Goal: Task Accomplishment & Management: Manage account settings

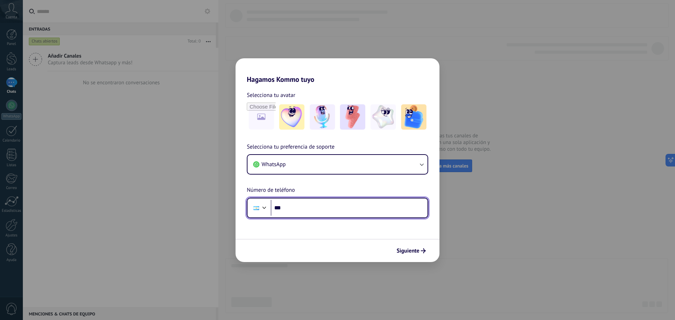
click at [318, 208] on input "***" at bounding box center [349, 208] width 157 height 16
click at [322, 213] on input "***" at bounding box center [349, 208] width 157 height 16
type input "**********"
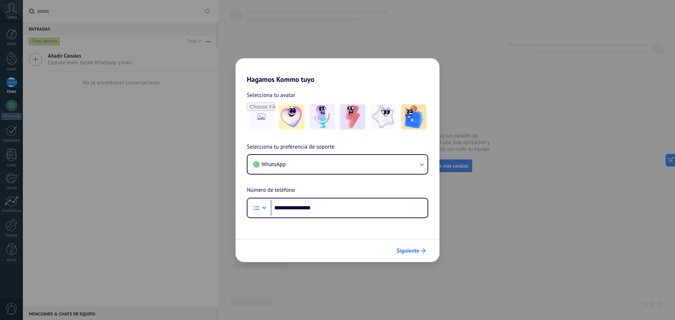
click at [418, 253] on span "Siguiente" at bounding box center [408, 251] width 23 height 5
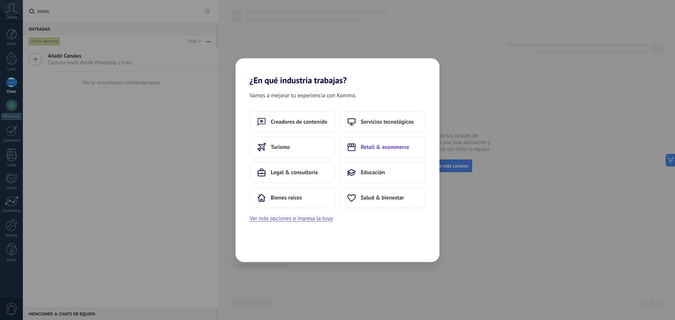
click at [384, 146] on span "Retail & ecommerce" at bounding box center [385, 147] width 49 height 7
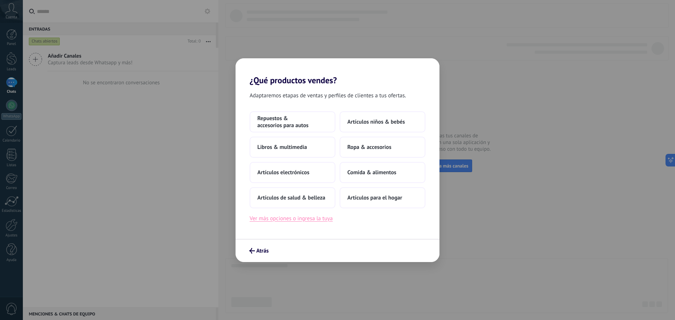
click at [311, 217] on button "Ver más opciones o ingresa la tuya" at bounding box center [291, 218] width 83 height 9
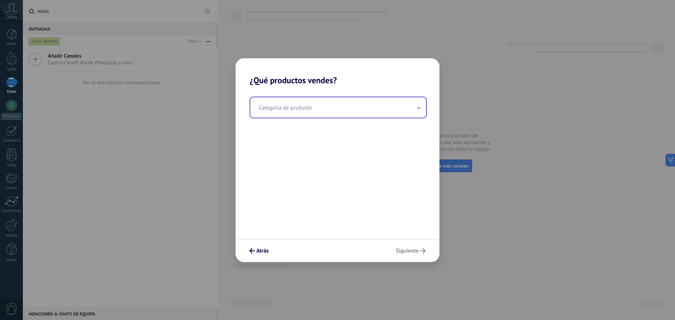
click at [319, 113] on input "text" at bounding box center [338, 107] width 176 height 20
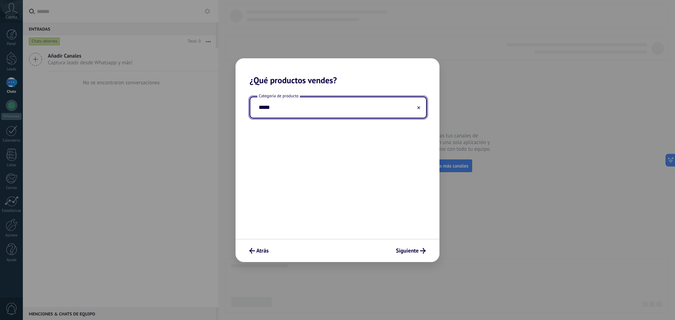
drag, startPoint x: 277, startPoint y: 110, endPoint x: 233, endPoint y: 109, distance: 44.0
click at [237, 109] on div "Categoría de producto *****" at bounding box center [338, 162] width 204 height 154
type input "**********"
click at [411, 253] on span "Siguiente" at bounding box center [407, 251] width 23 height 5
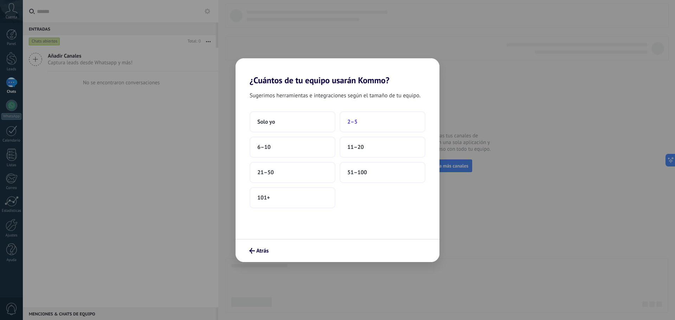
click at [357, 122] on span "2–5" at bounding box center [353, 122] width 10 height 7
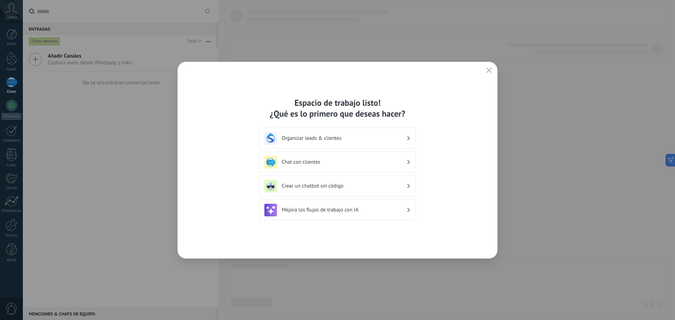
click at [378, 210] on h3 "Mejora los flujos de trabajo con IA" at bounding box center [344, 210] width 125 height 7
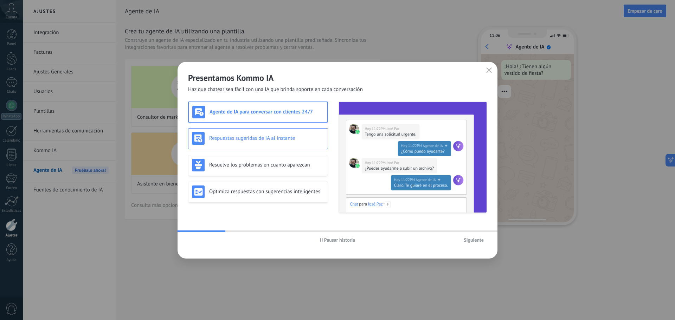
click at [297, 140] on h3 "Respuestas sugeridas de IA al instante" at bounding box center [266, 138] width 115 height 7
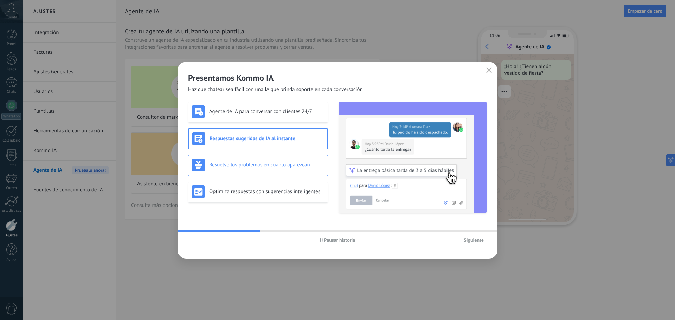
click at [305, 166] on h3 "Resuelve los problemas en cuanto aparezcan" at bounding box center [266, 165] width 115 height 7
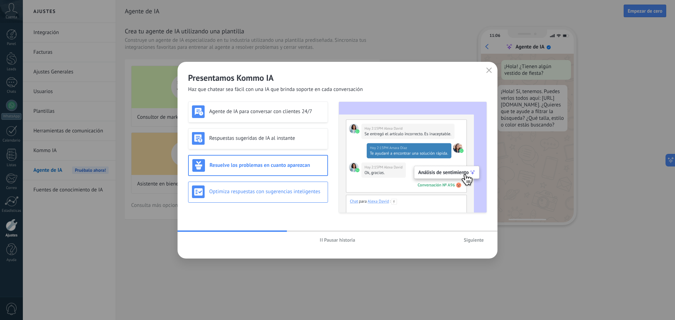
click at [313, 191] on h3 "Optimiza respuestas con sugerencias inteligentes" at bounding box center [266, 192] width 115 height 7
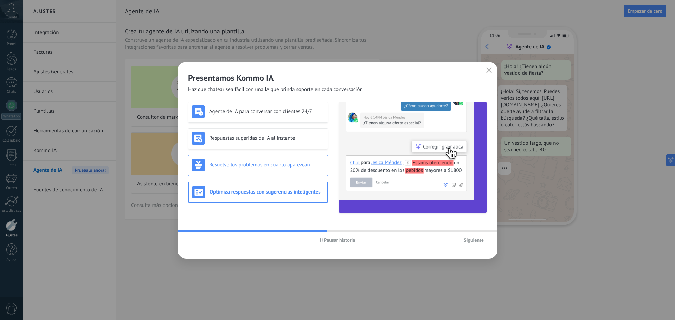
click at [296, 170] on div "Resuelve los problemas en cuanto aparezcan" at bounding box center [258, 165] width 132 height 13
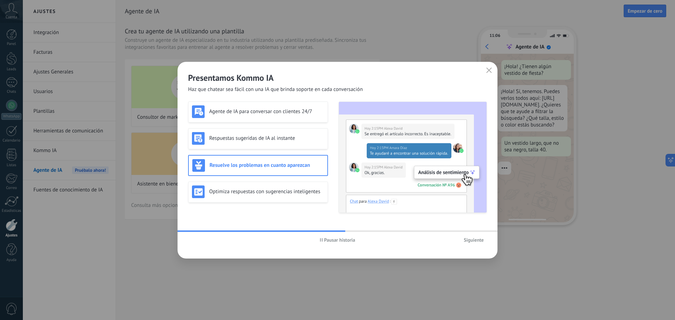
click at [468, 238] on span "Siguiente" at bounding box center [474, 240] width 20 height 5
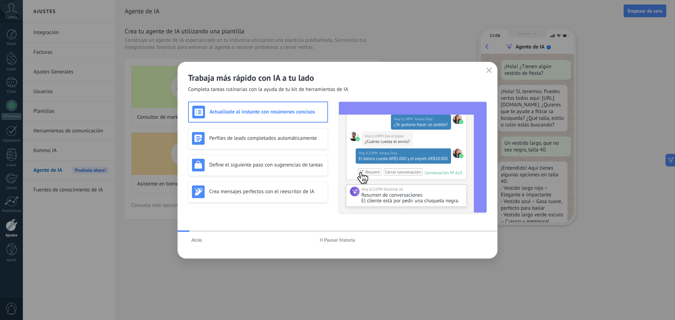
scroll to position [21, 0]
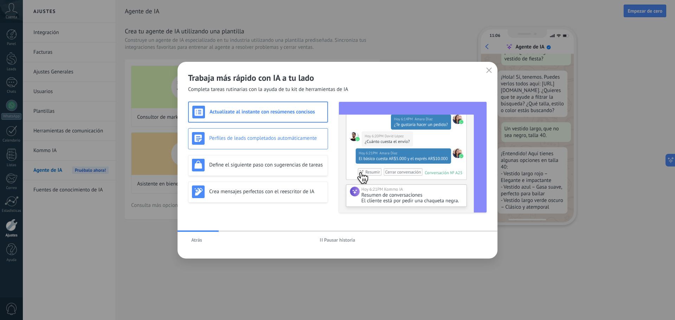
click at [320, 140] on h3 "Perfiles de leads completados automáticamente" at bounding box center [266, 138] width 115 height 7
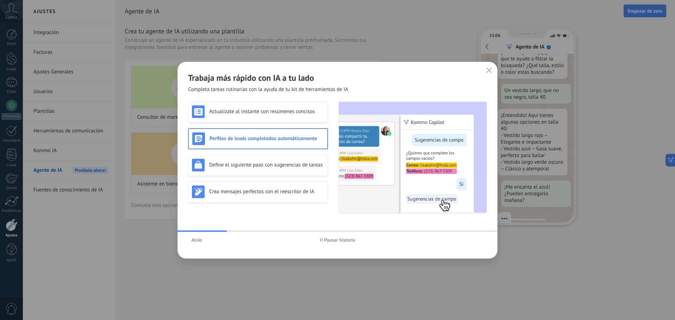
scroll to position [71, 0]
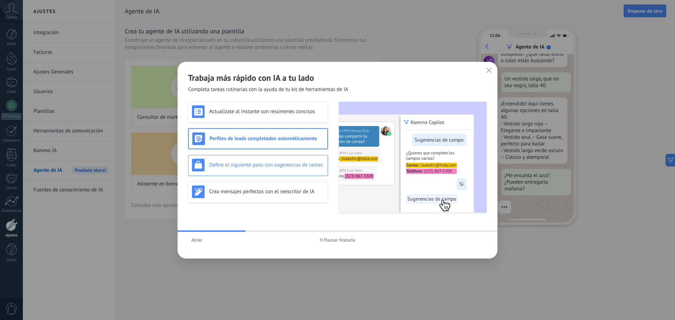
click at [267, 172] on div "Define el siguiente paso con sugerencias de tareas" at bounding box center [258, 165] width 140 height 21
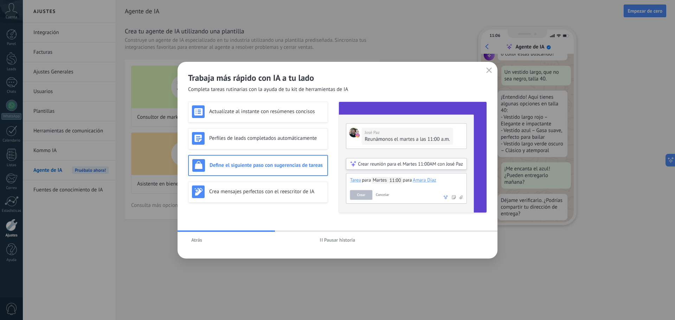
scroll to position [84, 0]
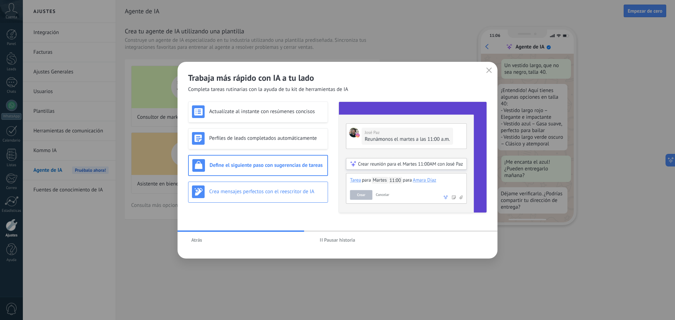
click at [297, 189] on h3 "Crea mensajes perfectos con el reescritor de IA" at bounding box center [266, 192] width 115 height 7
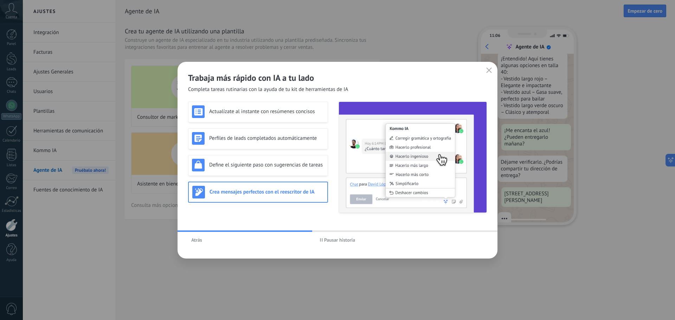
scroll to position [128, 0]
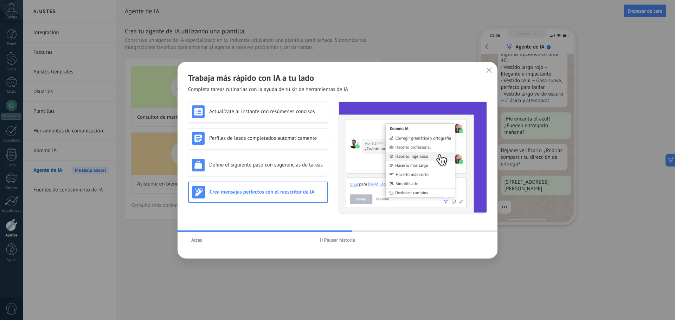
click at [489, 71] on use "button" at bounding box center [489, 70] width 5 height 5
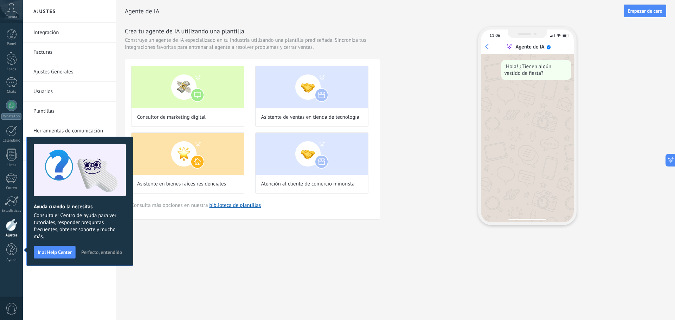
scroll to position [0, 0]
click at [280, 217] on div "Consultor de marketing digital Asistente de ventas en tienda de tecnología Asis…" at bounding box center [252, 139] width 255 height 160
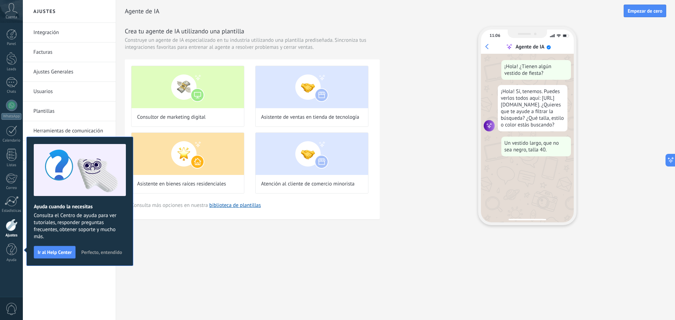
click at [92, 254] on span "Perfecto, entendido" at bounding box center [101, 252] width 41 height 5
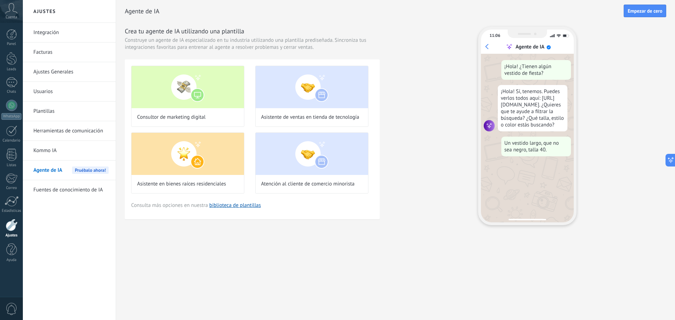
click at [183, 262] on div "Ajustes Integración Facturas Ajustes Generales Usuarios Plantillas Herramientas…" at bounding box center [349, 160] width 653 height 320
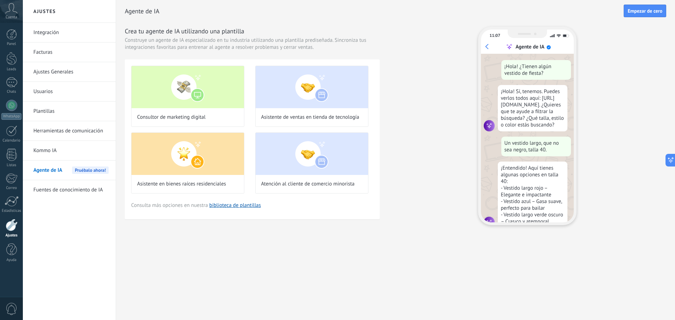
click at [574, 150] on div "11:07 Agente de IA ¡Hola! ¿Tienen algún vestido de fiesta? ¡Hola! Sí, tenemos. …" at bounding box center [527, 126] width 99 height 199
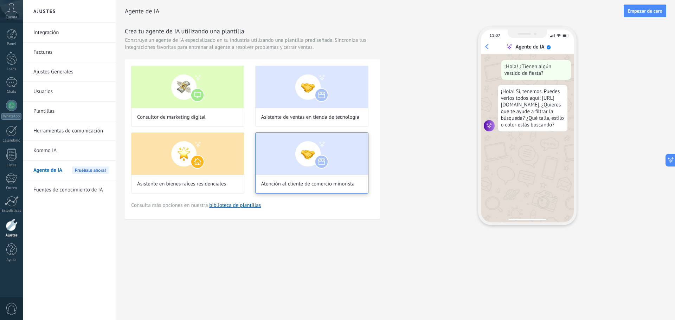
click at [309, 151] on img at bounding box center [312, 154] width 113 height 42
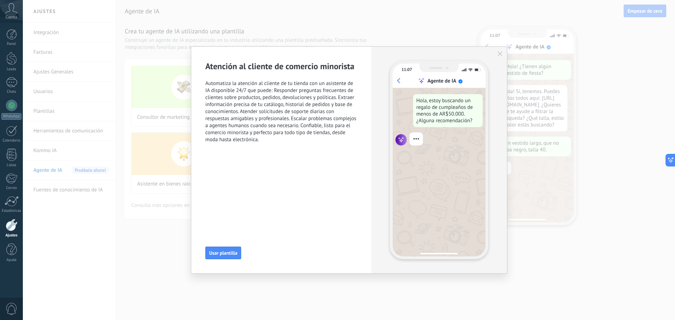
click at [317, 119] on span "Automatiza la atención al cliente de tu tienda con un asistente de IA disponibl…" at bounding box center [281, 111] width 152 height 63
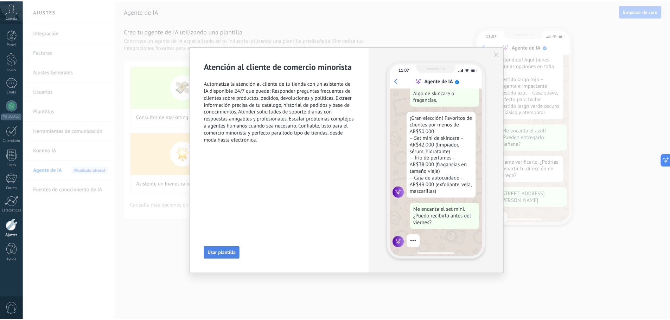
scroll to position [128, 0]
click at [236, 254] on span "Usar plantilla" at bounding box center [223, 253] width 28 height 5
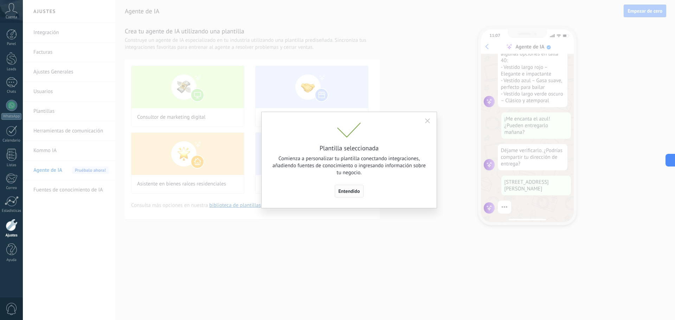
click at [360, 188] on button "Entendido" at bounding box center [349, 191] width 29 height 13
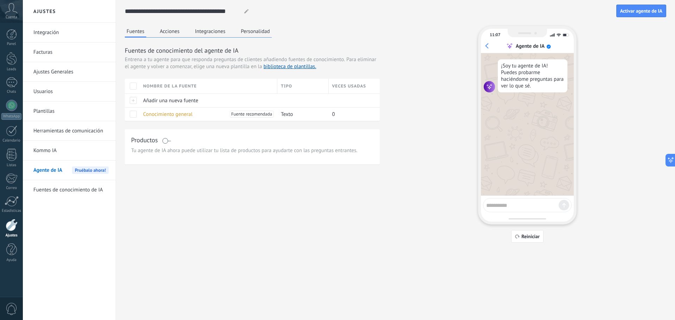
click at [275, 34] on div "Fuentes Acciones Integraciones Personalidad Fuentes de conocimiento del agente …" at bounding box center [252, 95] width 255 height 139
click at [263, 31] on button "Personalidad" at bounding box center [255, 31] width 33 height 11
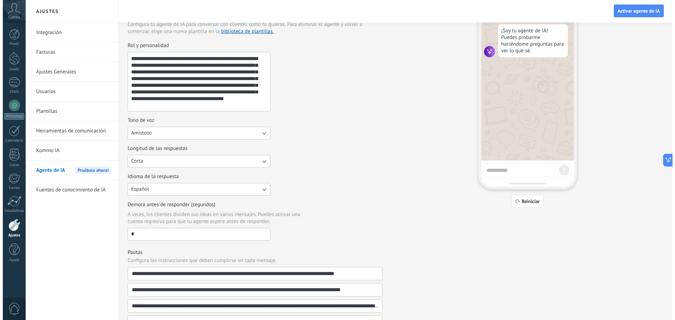
scroll to position [0, 0]
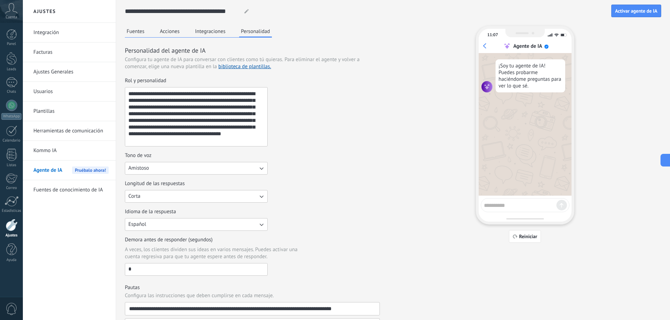
click at [209, 34] on button "Integraciones" at bounding box center [210, 31] width 34 height 11
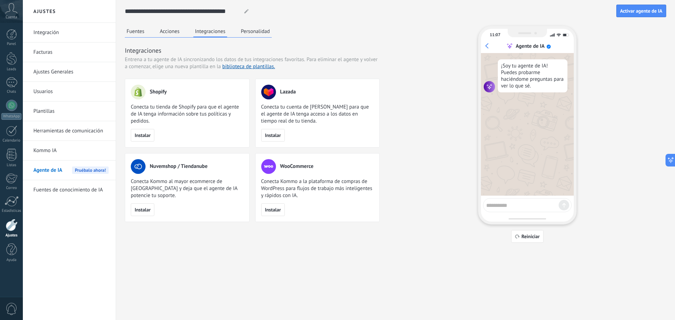
click at [170, 31] on button "Acciones" at bounding box center [169, 31] width 23 height 11
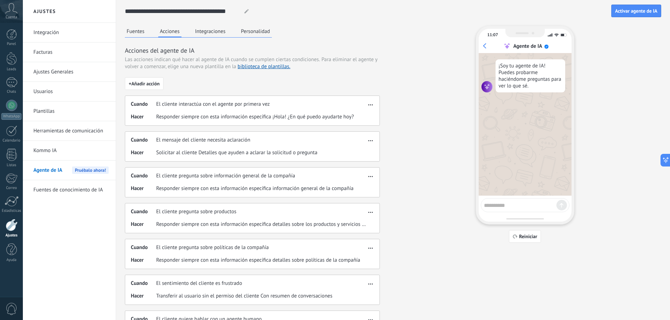
click at [149, 34] on div "Fuentes Acciones Integraciones Personalidad" at bounding box center [198, 32] width 147 height 12
click at [142, 31] on button "Fuentes" at bounding box center [135, 31] width 21 height 11
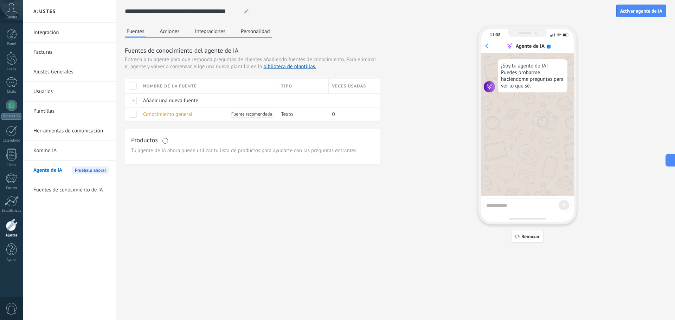
click at [347, 150] on span "Tu agente de IA ahora puede utilizar tu lista de productos para ayudarte con la…" at bounding box center [252, 150] width 242 height 7
click at [542, 203] on textarea at bounding box center [523, 204] width 72 height 9
type textarea "*"
click at [88, 50] on link "Facturas" at bounding box center [70, 53] width 75 height 20
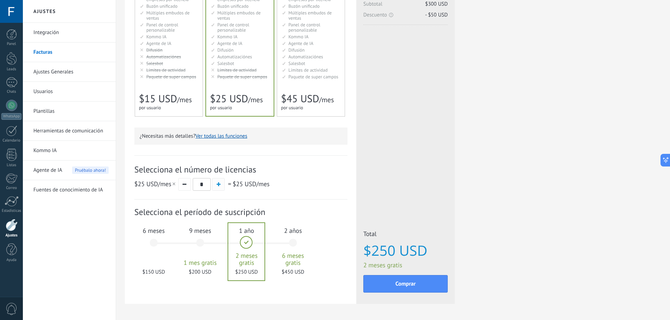
click at [217, 185] on span "button" at bounding box center [219, 185] width 4 height 4
type input "*"
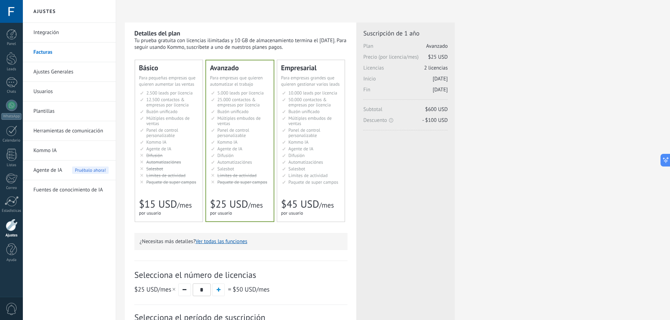
scroll to position [106, 0]
